Goal: Task Accomplishment & Management: Manage account settings

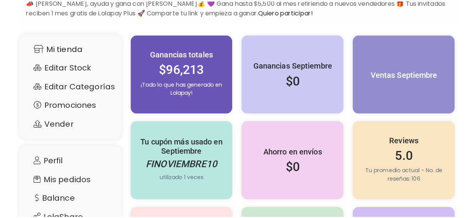
scroll to position [80, 0]
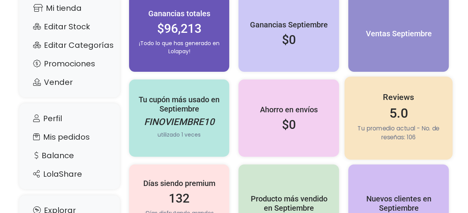
click at [392, 141] on p "Tu promedio actual - No. de reseñas: 106" at bounding box center [399, 132] width 92 height 17
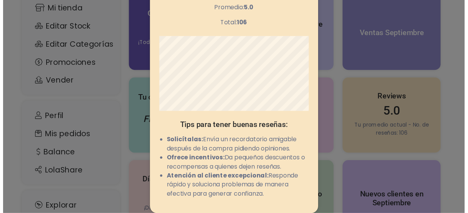
scroll to position [0, 0]
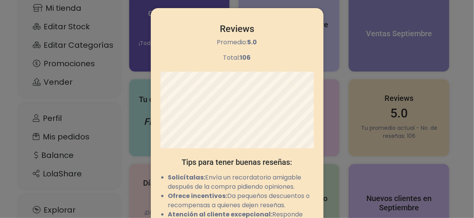
click at [462, 40] on div "Reviews Promedio: 5.0 Total: 106 Tips para tener buenas reseñas: Solicítalas: E…" at bounding box center [237, 109] width 474 height 218
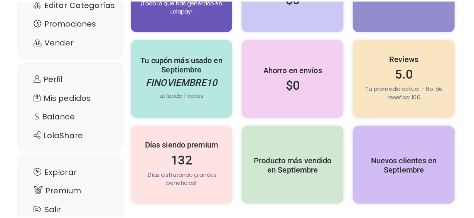
scroll to position [120, 0]
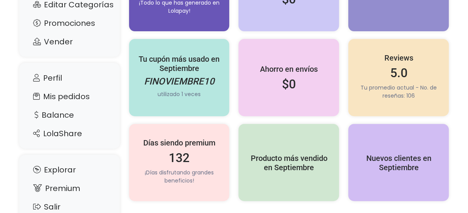
click at [460, 76] on div "Ganancias Total Ganancias: $96,213 Genera más ganancias: Ofrece cupones a clien…" at bounding box center [234, 76] width 468 height 328
click at [408, 94] on p "Tu promedio actual - No. de reseñas: 106" at bounding box center [398, 92] width 85 height 16
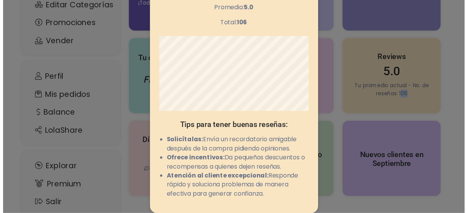
scroll to position [0, 0]
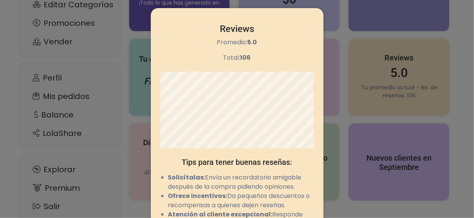
click at [433, 67] on div "Reviews Promedio: 5.0 Total: 106 Tips para tener buenas reseñas: Solicítalas: E…" at bounding box center [237, 109] width 474 height 218
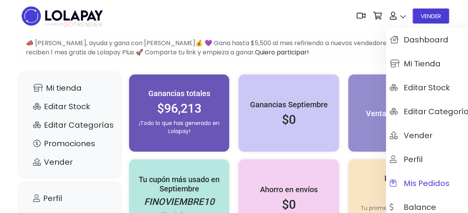
click at [412, 184] on span "Mis pedidos" at bounding box center [420, 183] width 60 height 8
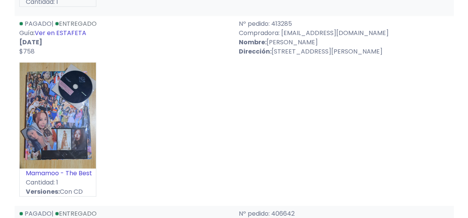
scroll to position [839, 0]
